Goal: Complete application form

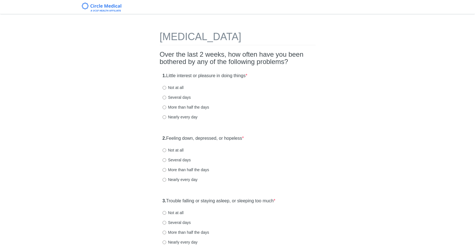
click at [169, 105] on label "More than half the days" at bounding box center [185, 107] width 47 height 6
click at [166, 105] on input "More than half the days" at bounding box center [164, 107] width 4 height 4
radio input "true"
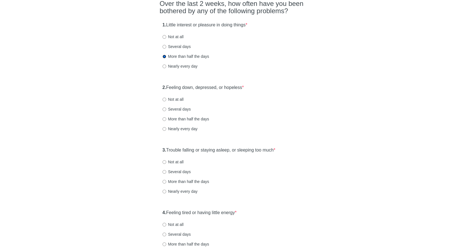
scroll to position [56, 0]
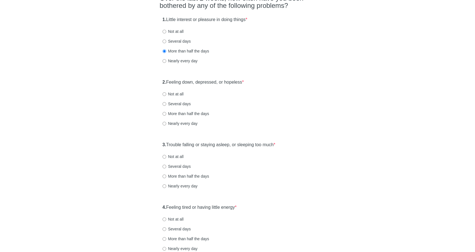
click at [174, 114] on label "More than half the days" at bounding box center [185, 114] width 47 height 6
click at [166, 114] on input "More than half the days" at bounding box center [164, 114] width 4 height 4
radio input "true"
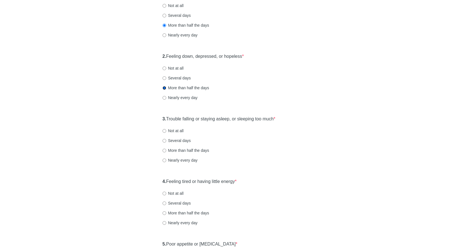
scroll to position [112, 0]
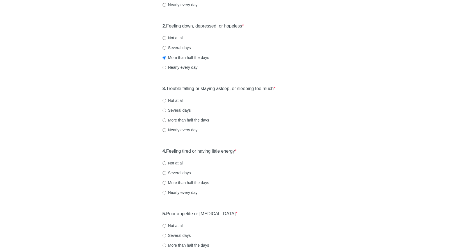
click at [175, 110] on label "Several days" at bounding box center [176, 110] width 28 height 6
click at [166, 110] on input "Several days" at bounding box center [164, 111] width 4 height 4
radio input "true"
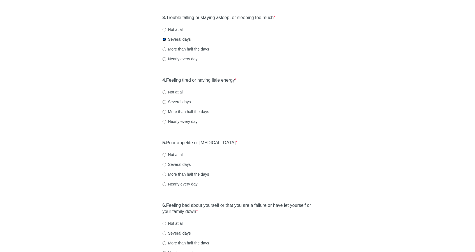
scroll to position [196, 0]
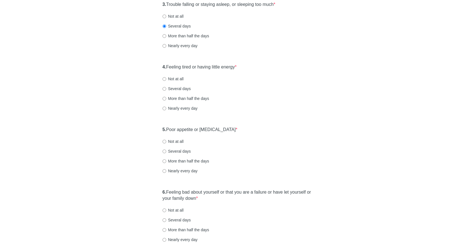
click at [179, 89] on label "Several days" at bounding box center [176, 89] width 28 height 6
click at [166, 89] on input "Several days" at bounding box center [164, 89] width 4 height 4
radio input "true"
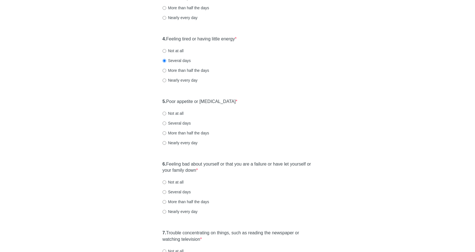
click at [188, 119] on div "5. Poor appetite or [MEDICAL_DATA] * Not at all Several days More than half the…" at bounding box center [238, 125] width 156 height 58
click at [187, 121] on label "Several days" at bounding box center [176, 123] width 28 height 6
click at [166, 121] on input "Several days" at bounding box center [164, 123] width 4 height 4
radio input "true"
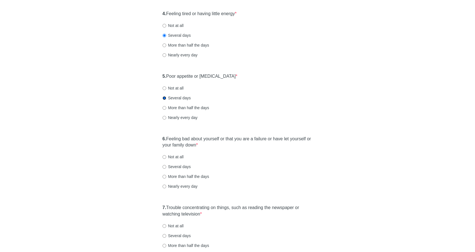
scroll to position [280, 0]
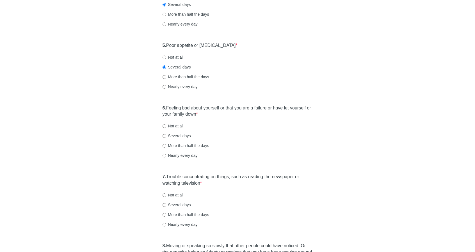
click at [178, 146] on label "More than half the days" at bounding box center [185, 146] width 47 height 6
click at [166, 146] on input "More than half the days" at bounding box center [164, 146] width 4 height 4
radio input "true"
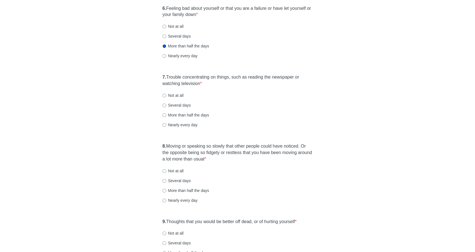
scroll to position [393, 0]
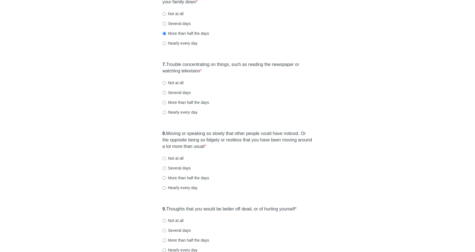
click at [178, 83] on label "Not at all" at bounding box center [172, 83] width 21 height 6
click at [166, 83] on input "Not at all" at bounding box center [164, 83] width 4 height 4
radio input "true"
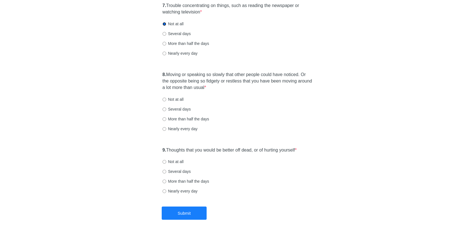
scroll to position [453, 0]
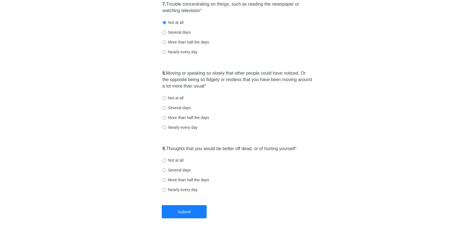
click at [176, 99] on label "Not at all" at bounding box center [172, 98] width 21 height 6
click at [166, 99] on input "Not at all" at bounding box center [164, 98] width 4 height 4
radio input "true"
click at [170, 160] on label "Not at all" at bounding box center [172, 160] width 21 height 6
click at [166, 160] on input "Not at all" at bounding box center [164, 160] width 4 height 4
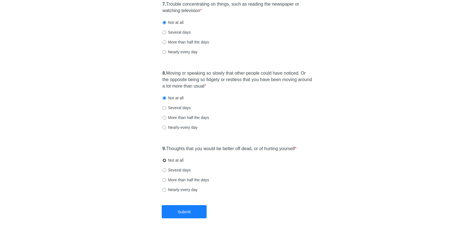
radio input "true"
click at [184, 214] on button "Submit" at bounding box center [184, 211] width 45 height 13
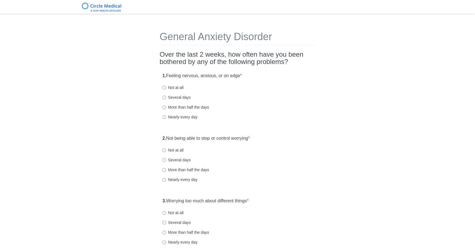
click at [175, 105] on label "More than half the days" at bounding box center [185, 107] width 47 height 6
click at [166, 105] on input "More than half the days" at bounding box center [164, 107] width 4 height 4
radio input "true"
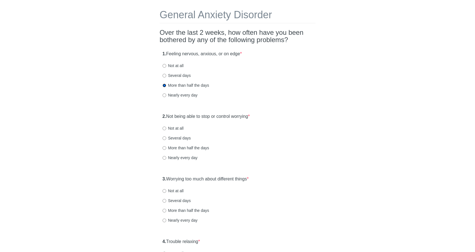
scroll to position [84, 0]
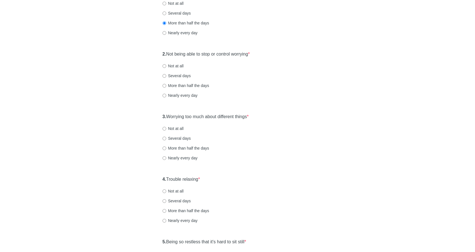
click at [189, 86] on label "More than half the days" at bounding box center [185, 86] width 47 height 6
click at [166, 86] on input "More than half the days" at bounding box center [164, 86] width 4 height 4
radio input "true"
click at [183, 146] on label "More than half the days" at bounding box center [185, 148] width 47 height 6
click at [166, 146] on input "More than half the days" at bounding box center [164, 148] width 4 height 4
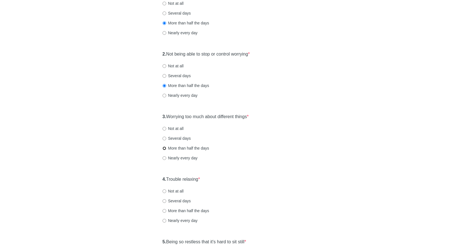
radio input "true"
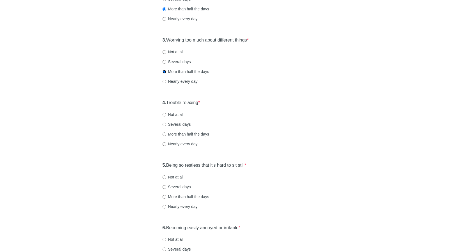
scroll to position [168, 0]
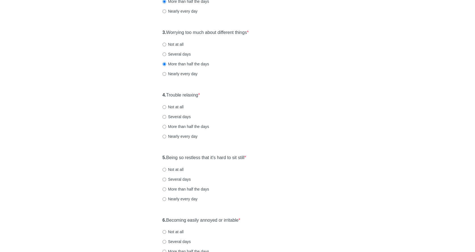
click at [190, 127] on label "More than half the days" at bounding box center [185, 127] width 47 height 6
click at [166, 127] on input "More than half the days" at bounding box center [164, 127] width 4 height 4
radio input "true"
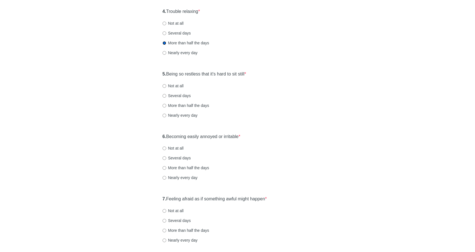
scroll to position [252, 0]
click at [180, 84] on label "Not at all" at bounding box center [172, 85] width 21 height 6
click at [166, 84] on input "Not at all" at bounding box center [164, 86] width 4 height 4
radio input "true"
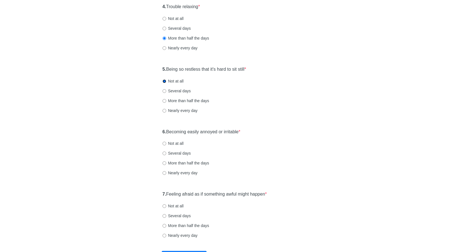
scroll to position [302, 0]
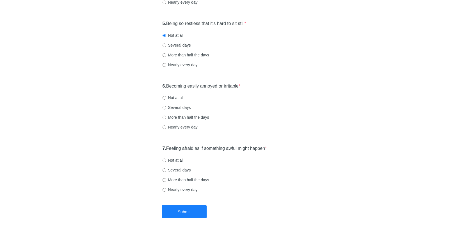
click at [185, 107] on label "Several days" at bounding box center [176, 108] width 28 height 6
click at [166, 107] on input "Several days" at bounding box center [164, 108] width 4 height 4
radio input "true"
click at [186, 167] on label "Several days" at bounding box center [176, 170] width 28 height 6
click at [166, 168] on input "Several days" at bounding box center [164, 170] width 4 height 4
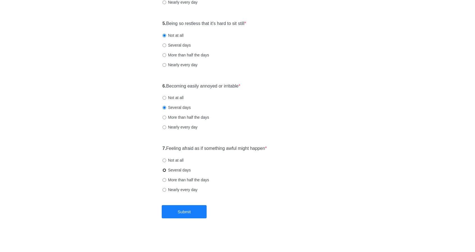
radio input "true"
drag, startPoint x: 185, startPoint y: 213, endPoint x: 186, endPoint y: 207, distance: 5.8
click at [186, 208] on button "Submit" at bounding box center [184, 211] width 45 height 13
